Goal: Information Seeking & Learning: Learn about a topic

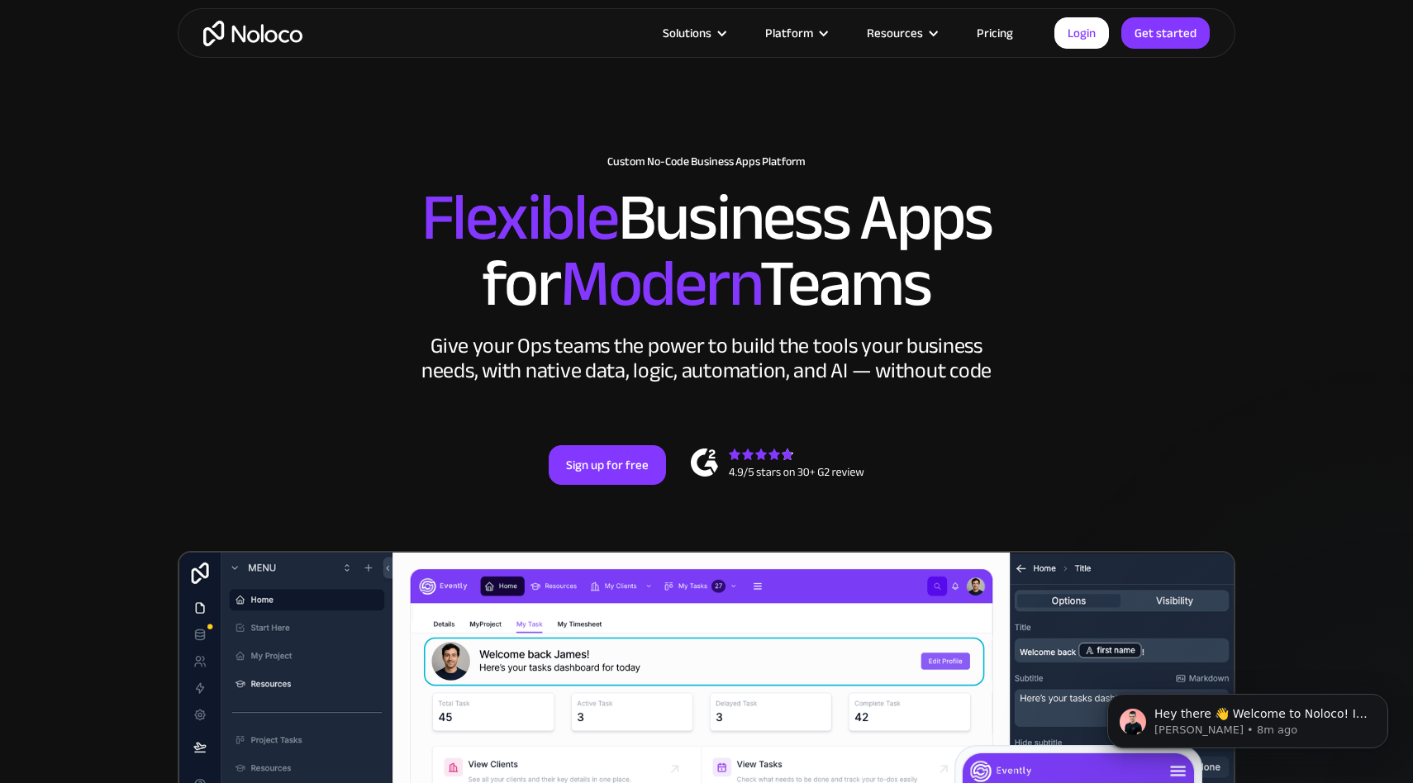
scroll to position [22, 0]
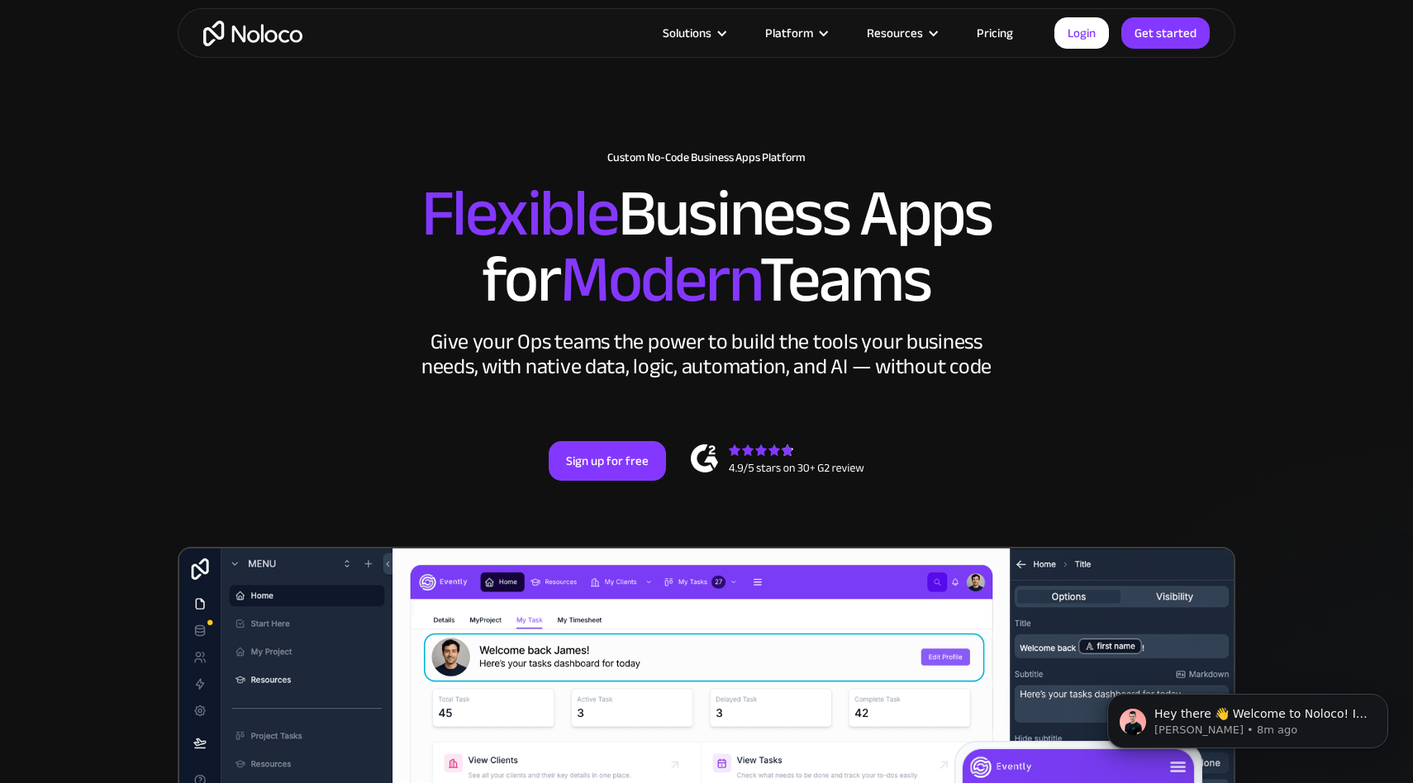
click at [990, 36] on link "Pricing" at bounding box center [995, 32] width 78 height 21
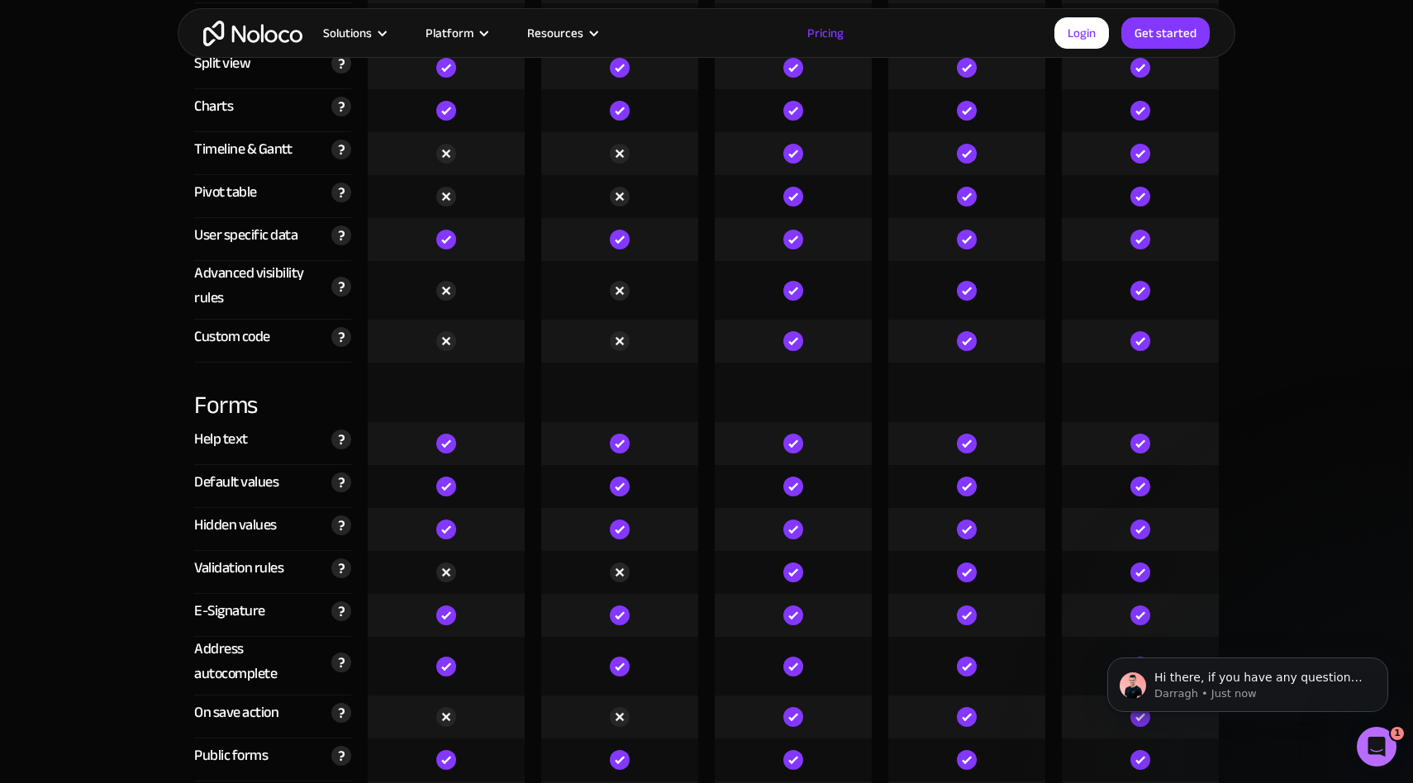
scroll to position [4724, 0]
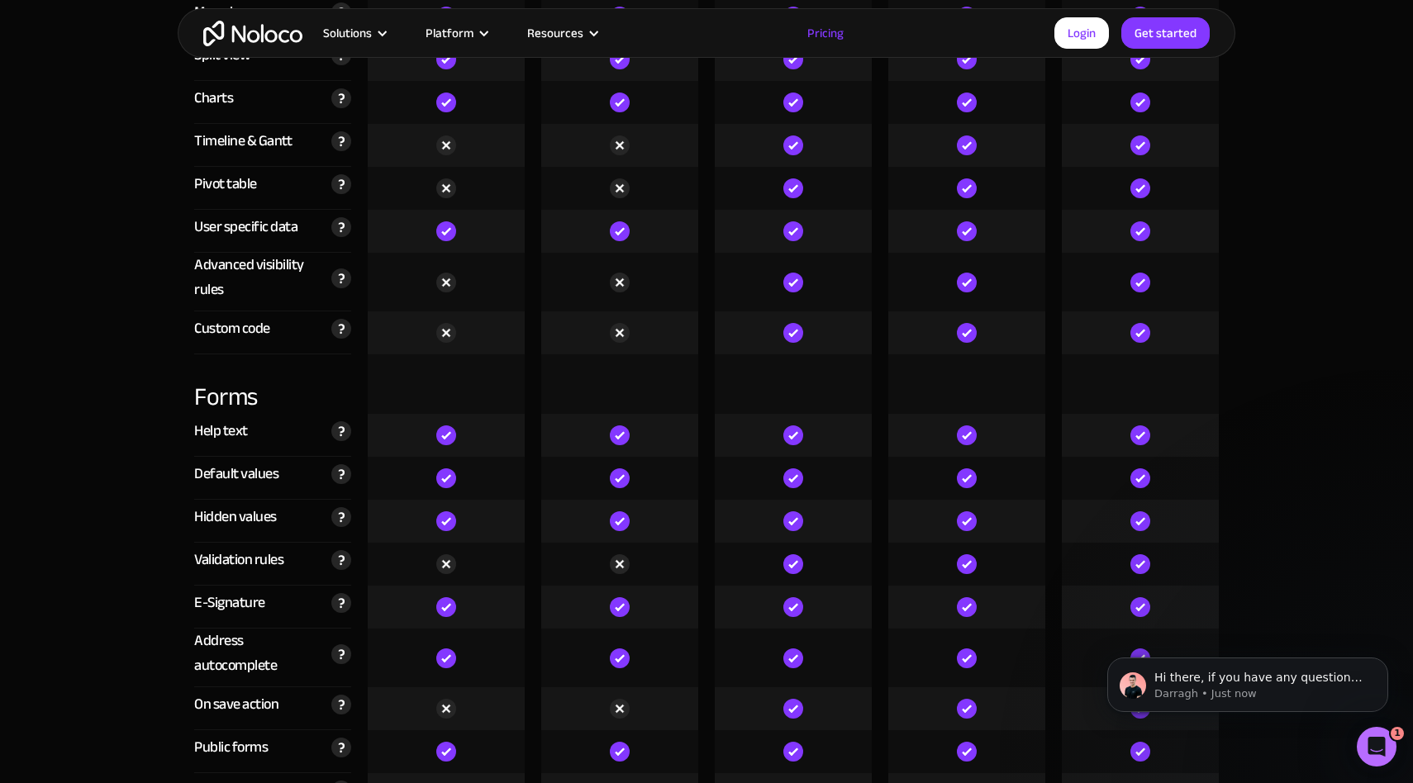
click at [788, 330] on img at bounding box center [793, 333] width 20 height 20
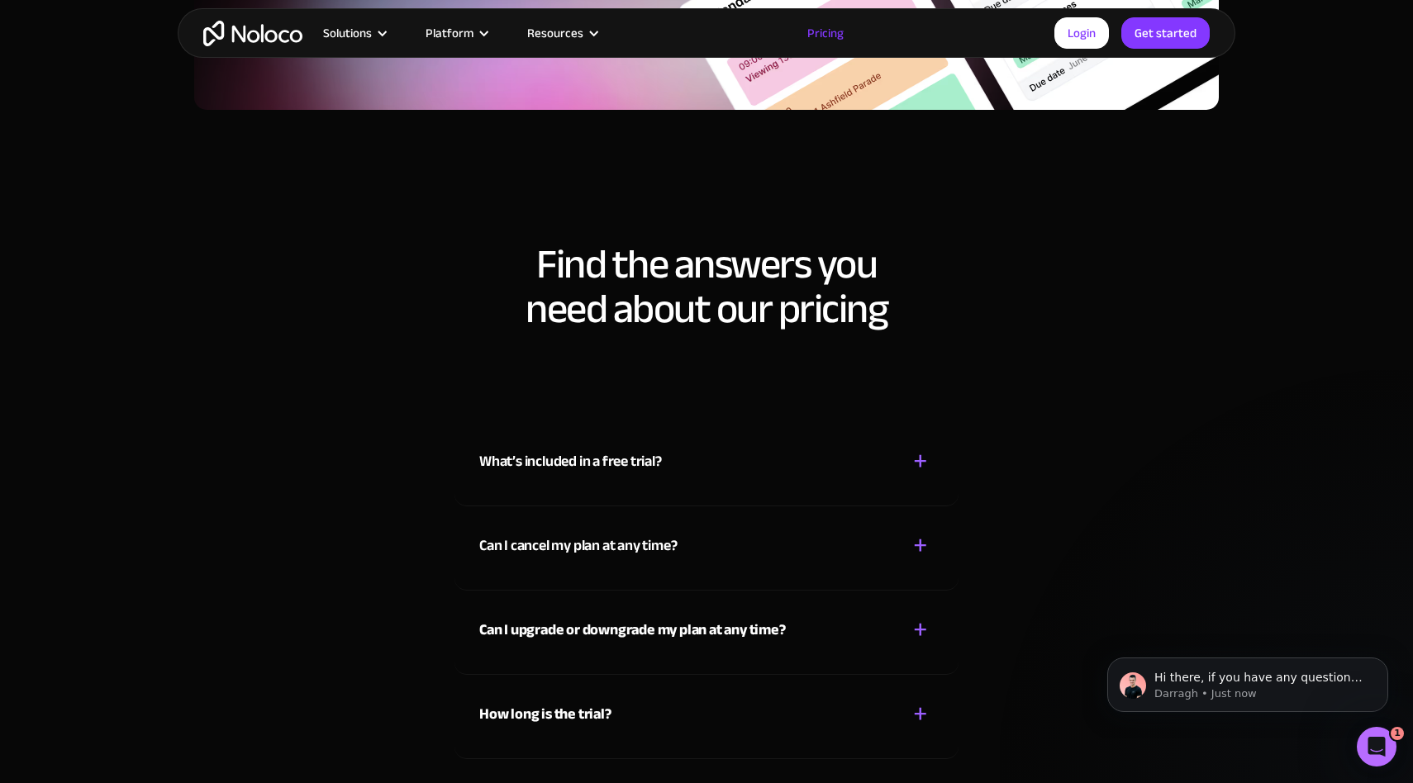
scroll to position [7238, 0]
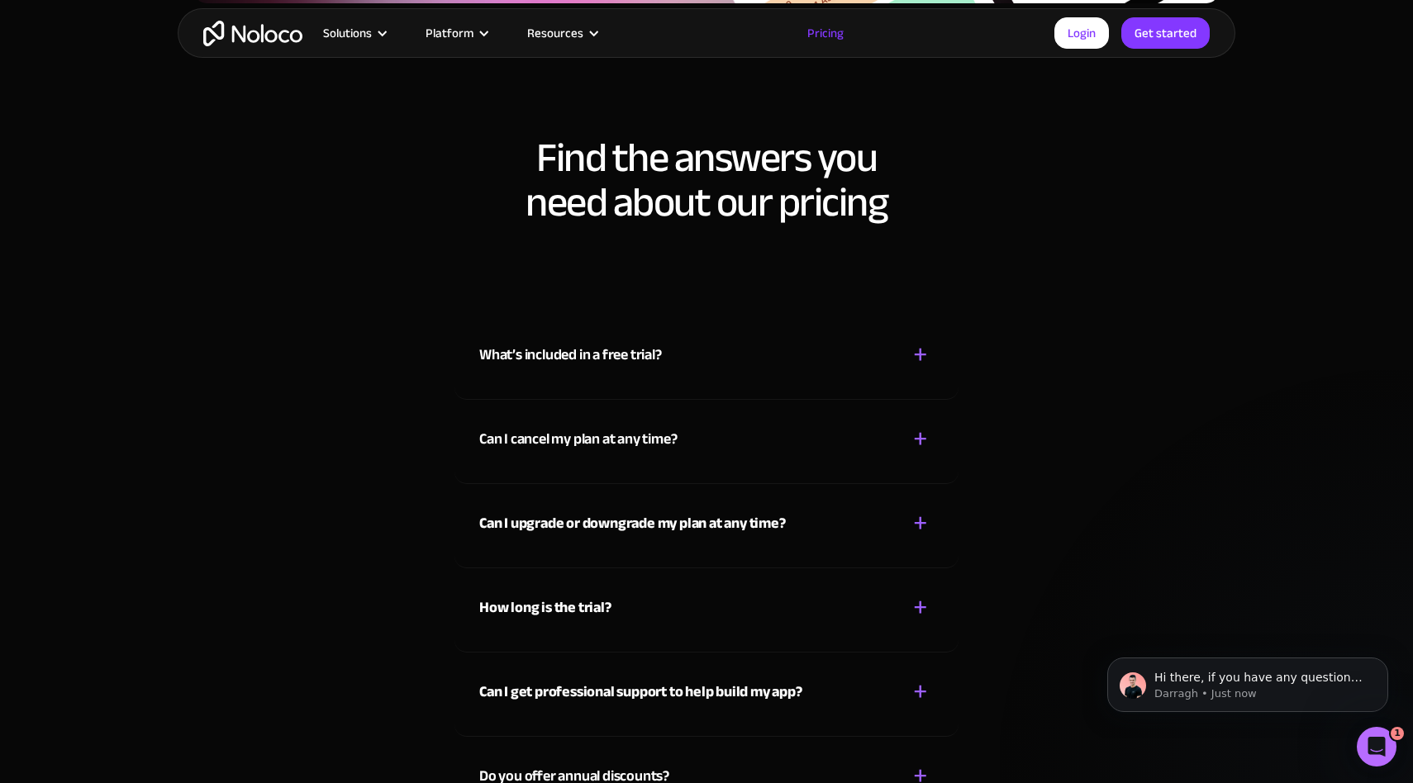
click at [748, 355] on div "What’s included in a free trial? + -" at bounding box center [706, 345] width 454 height 59
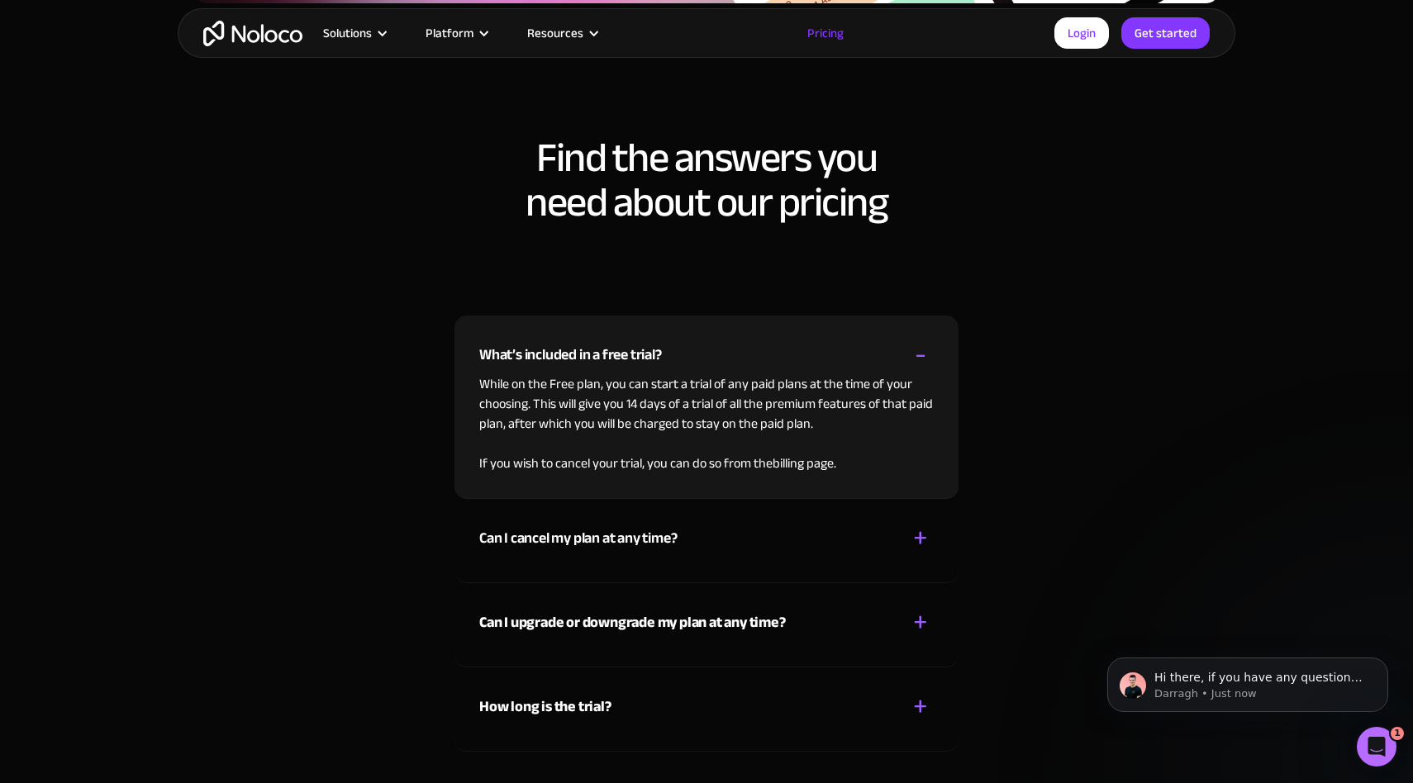
click at [748, 355] on div "What’s included in a free trial? + -" at bounding box center [706, 345] width 454 height 59
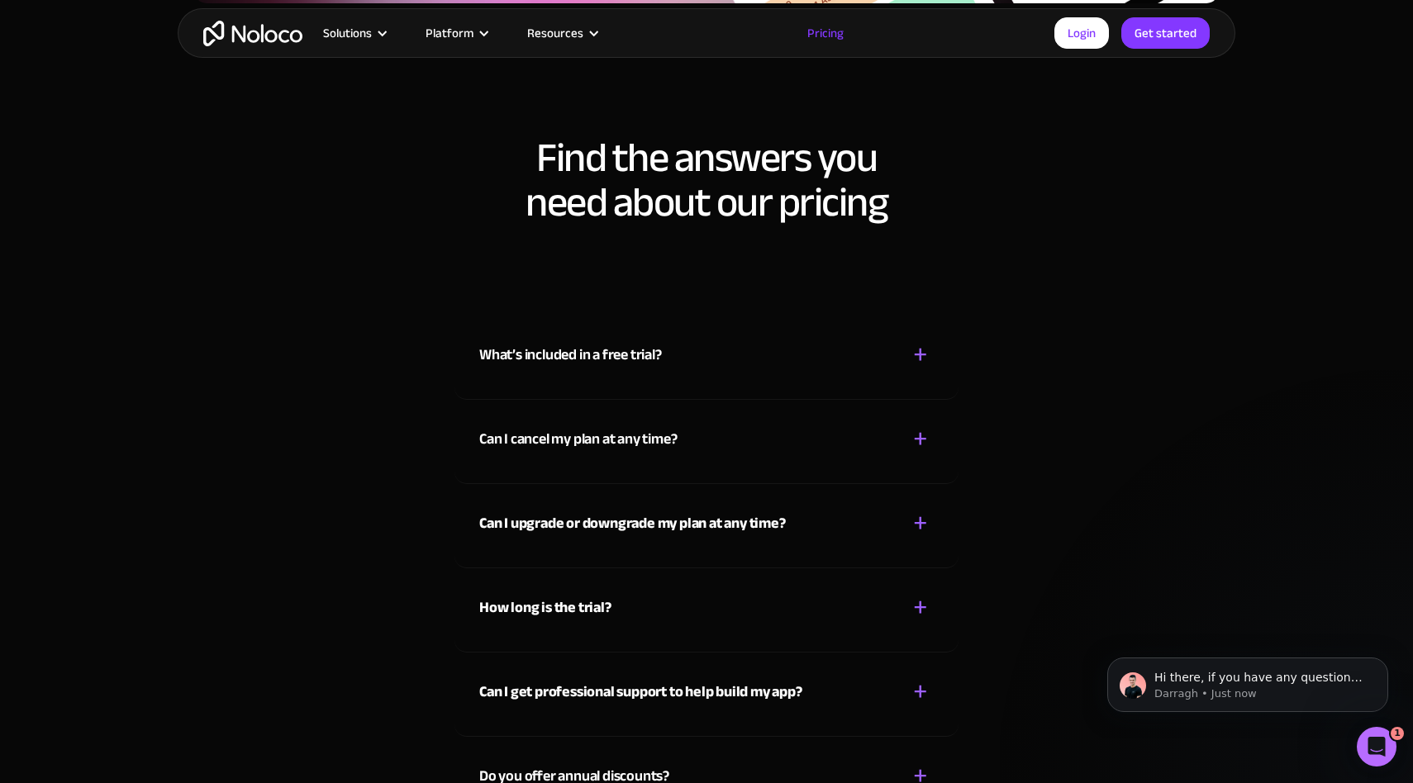
click at [743, 419] on div "Can I cancel my plan at any time? + -" at bounding box center [706, 429] width 454 height 59
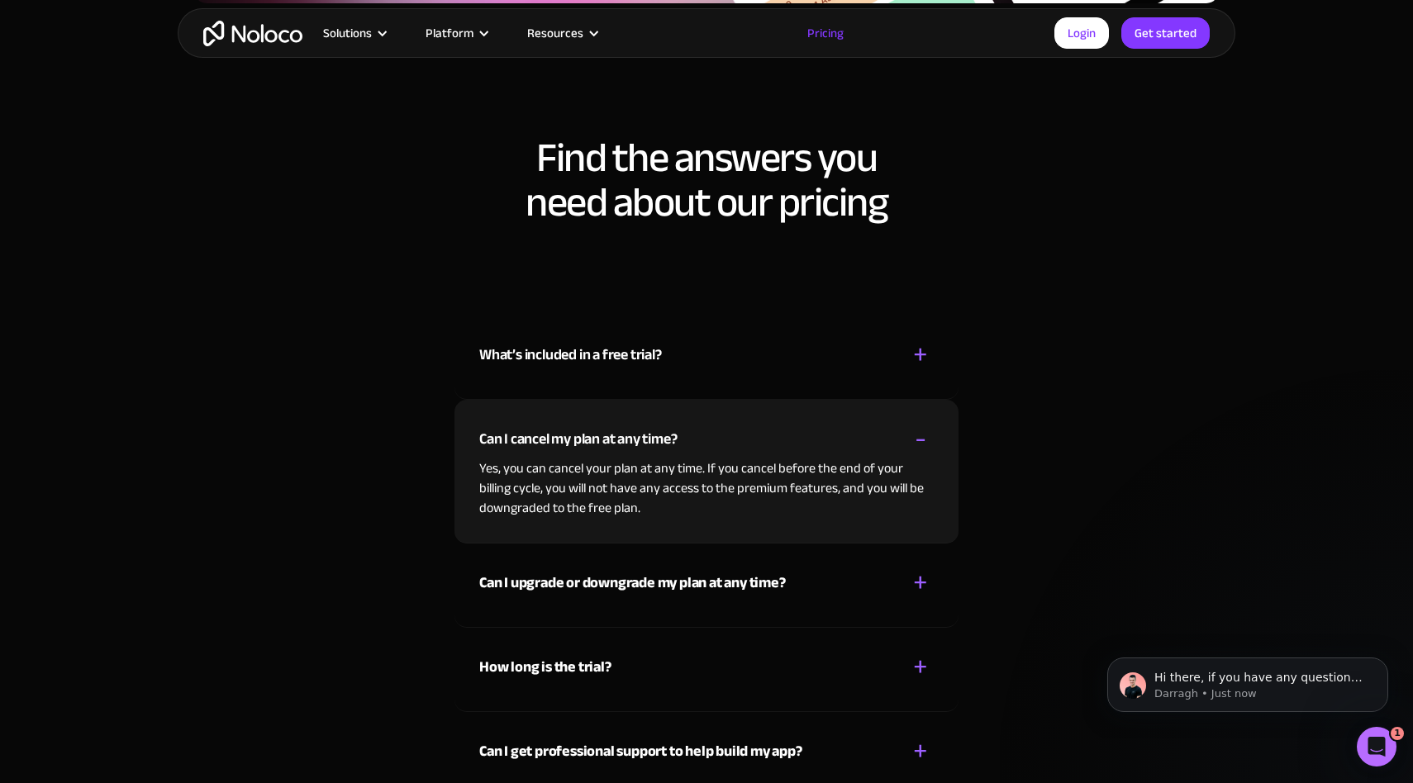
click at [743, 419] on div "Can I cancel my plan at any time? + -" at bounding box center [706, 429] width 454 height 59
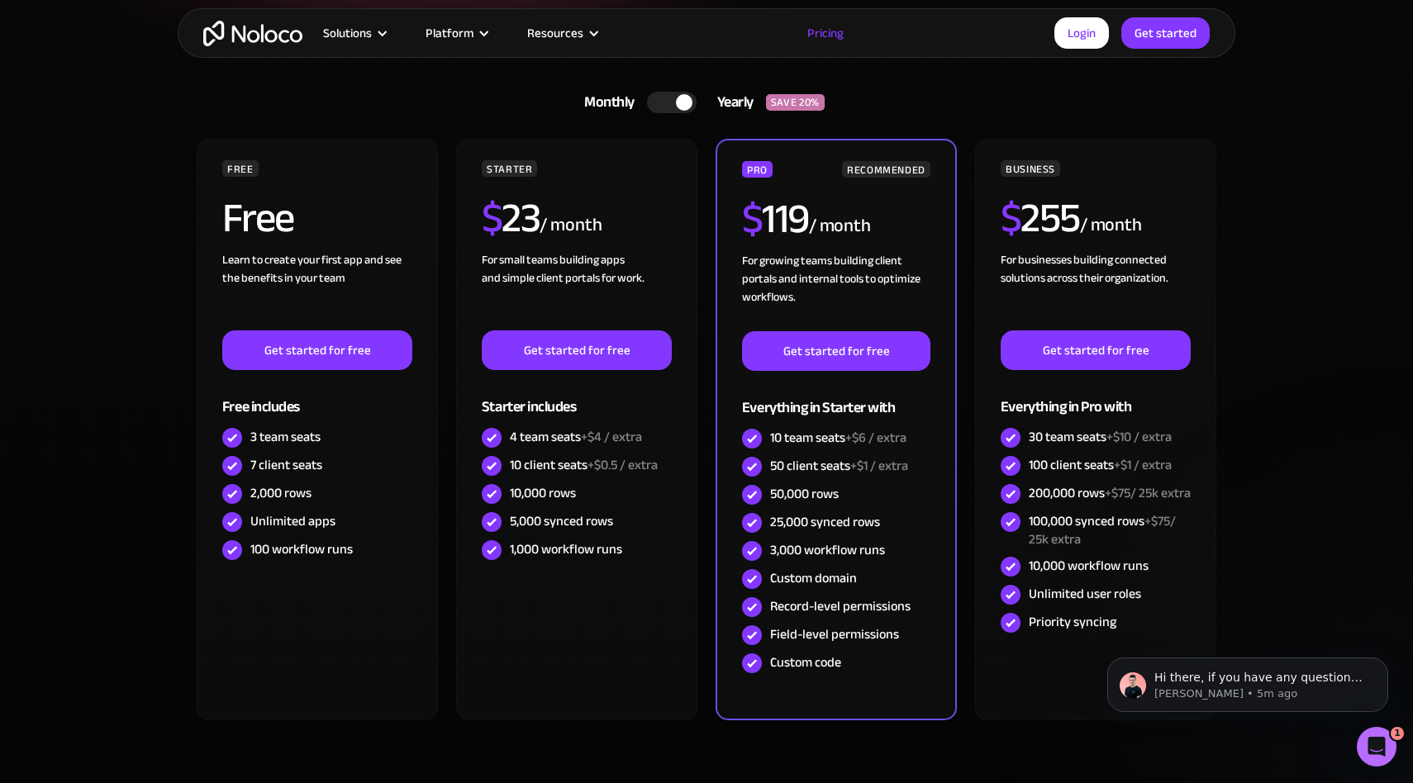
scroll to position [0, 0]
